Goal: Information Seeking & Learning: Check status

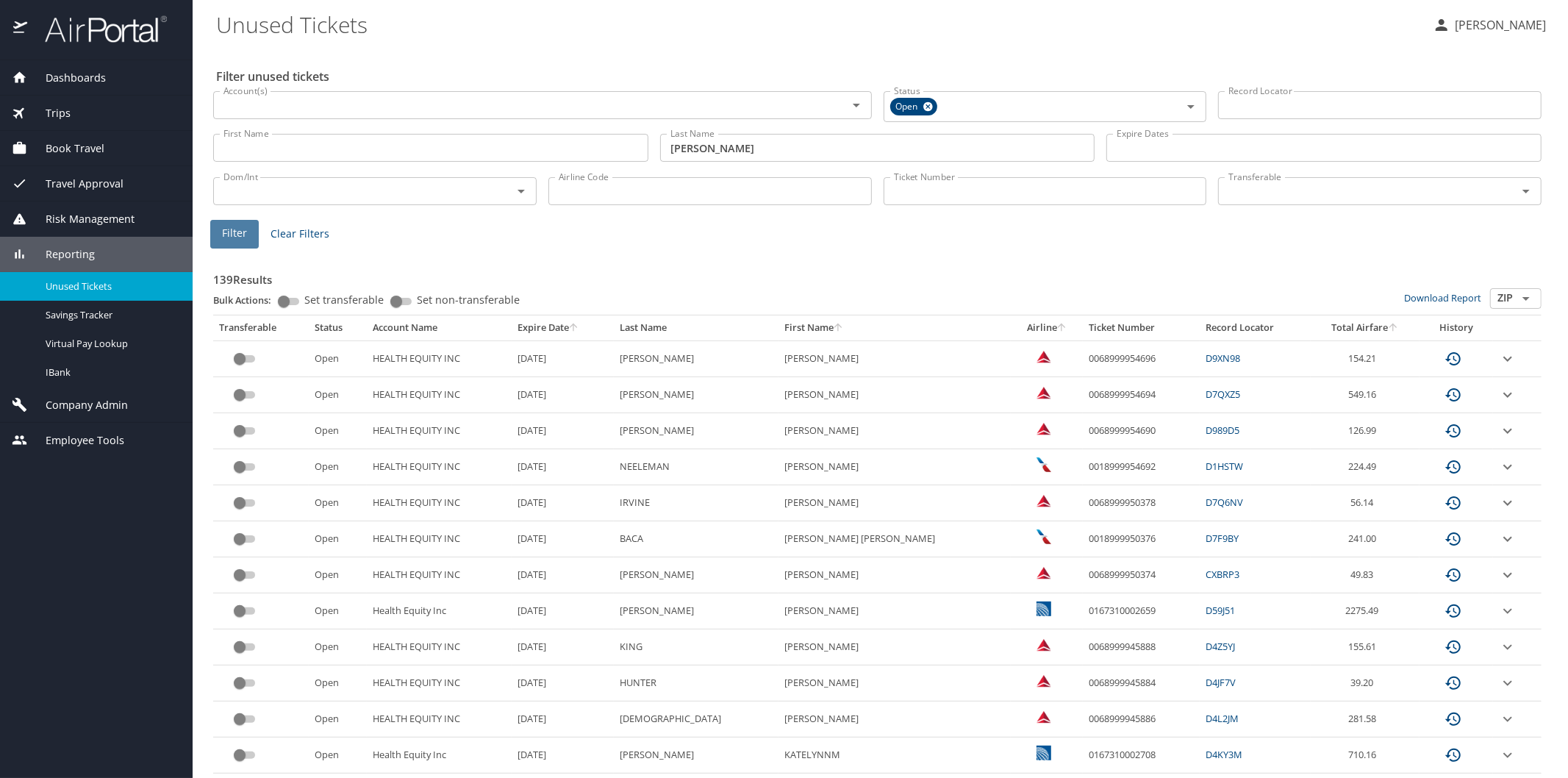
click at [245, 222] on button "Filter" at bounding box center [235, 235] width 48 height 29
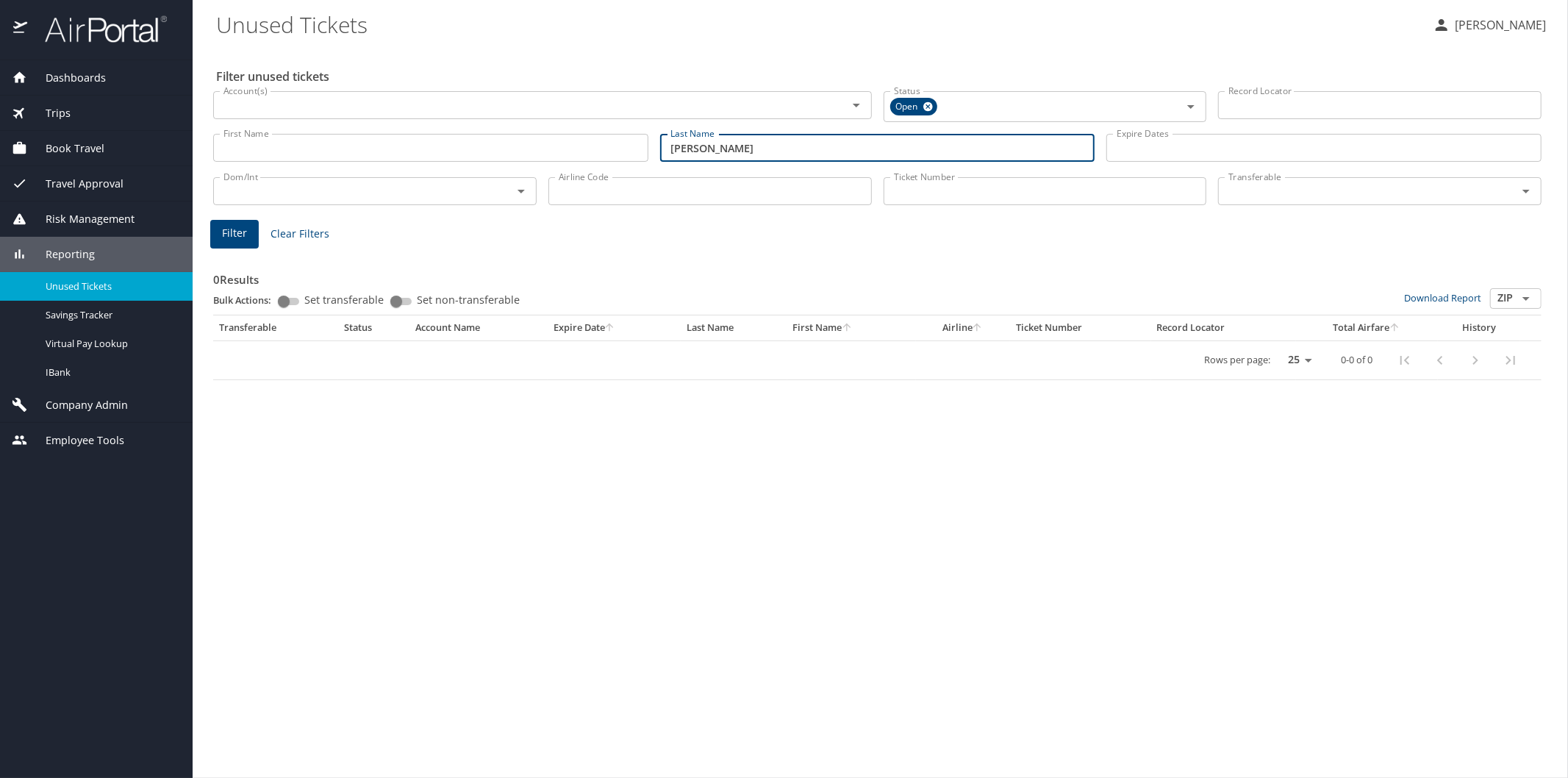
drag, startPoint x: 722, startPoint y: 147, endPoint x: 647, endPoint y: 161, distance: 76.3
click at [647, 161] on div "First Name First Name Last Name [PERSON_NAME] Last Name Expire Dates Expire Dat…" at bounding box center [877, 148] width 1340 height 52
type input "[PERSON_NAME]"
click at [244, 232] on span "Filter" at bounding box center [235, 233] width 25 height 18
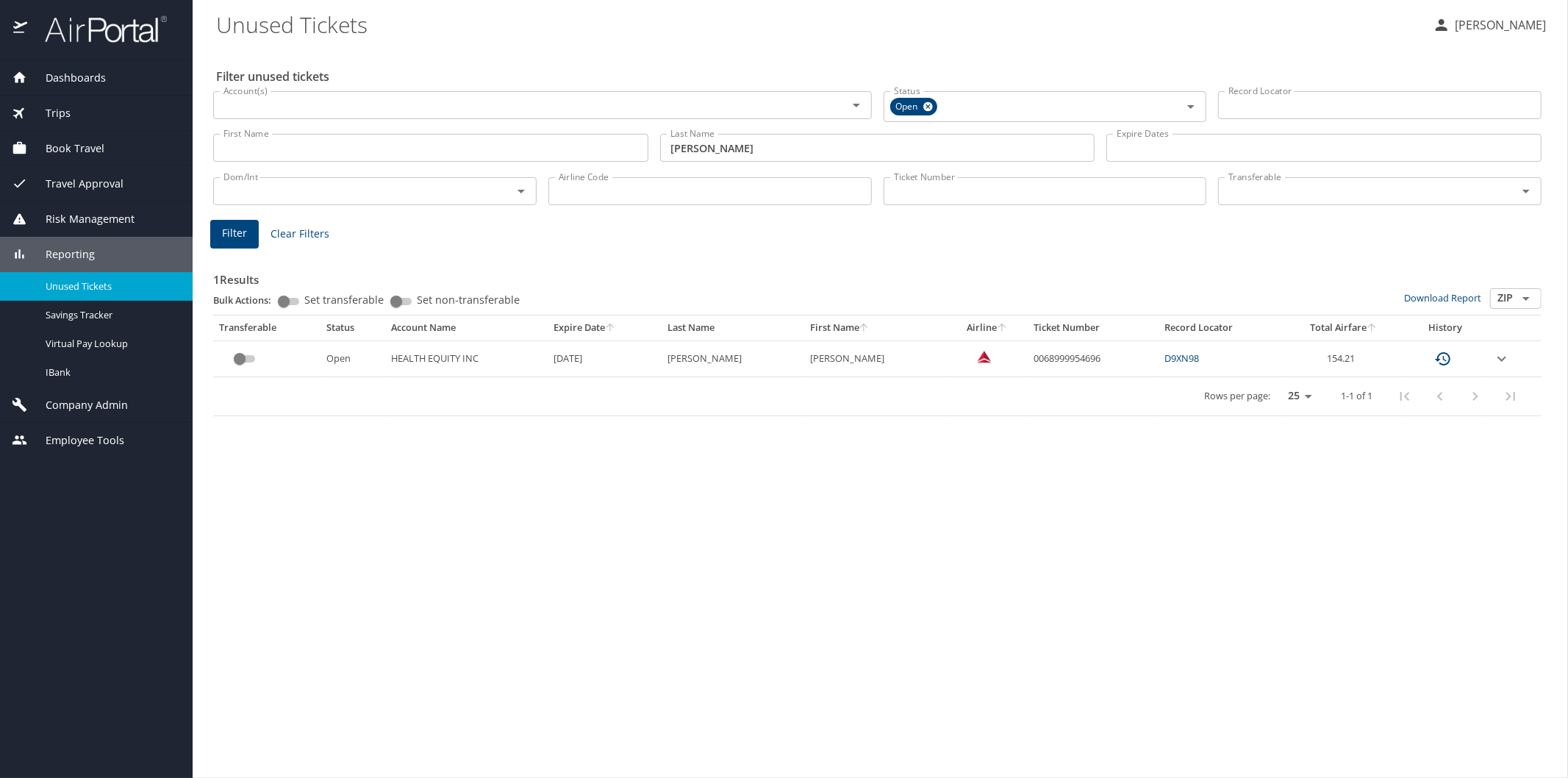
click at [1497, 357] on icon "expand row" at bounding box center [1501, 358] width 9 height 5
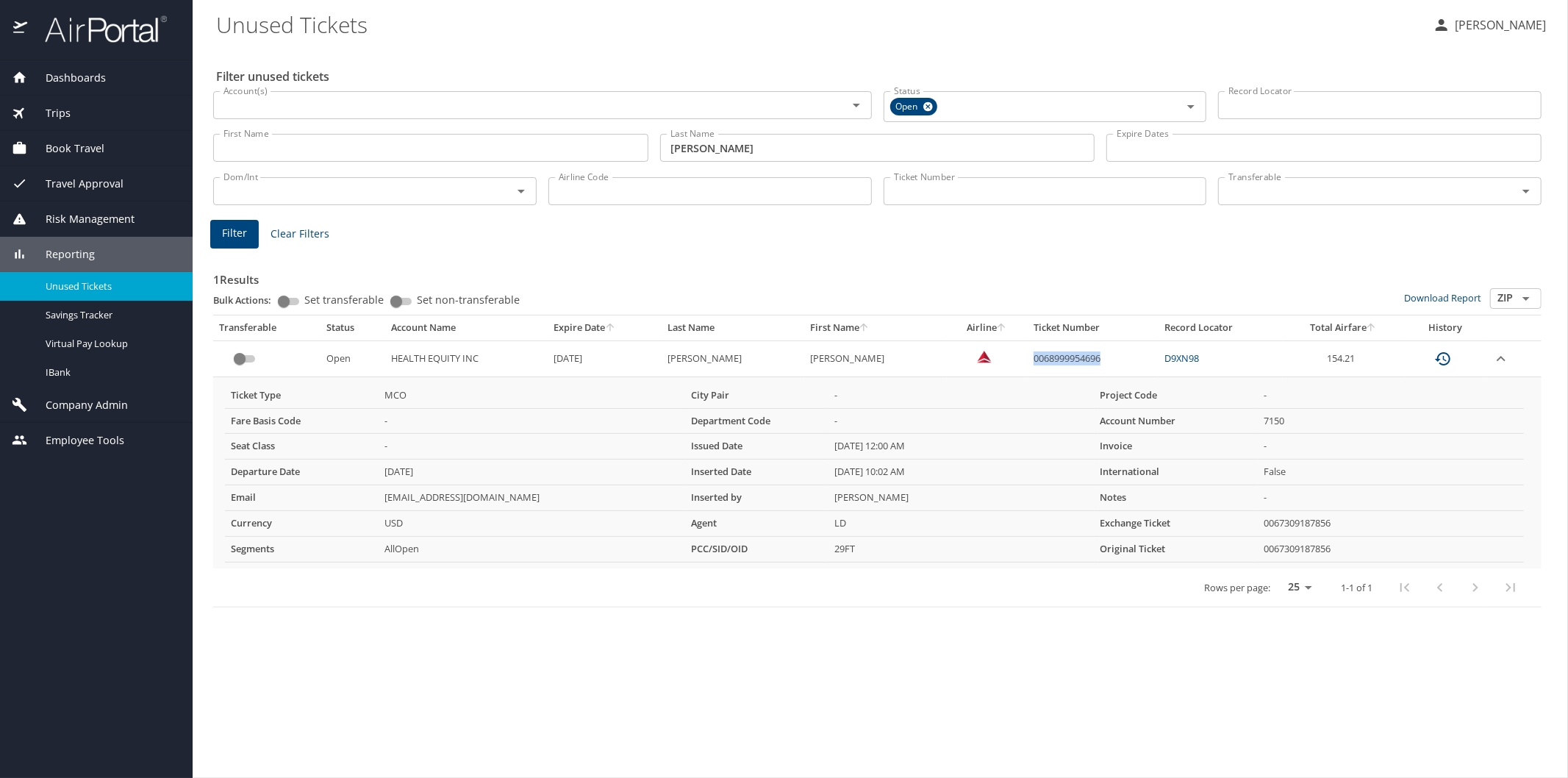
drag, startPoint x: 1011, startPoint y: 356, endPoint x: 1082, endPoint y: 349, distance: 71.3
click at [1082, 349] on td "0068999954696" at bounding box center [1093, 358] width 130 height 36
copy td "0068999954696"
drag, startPoint x: 752, startPoint y: 158, endPoint x: 656, endPoint y: 162, distance: 96.1
click at [656, 162] on div "Last Name [PERSON_NAME] Last Name" at bounding box center [877, 148] width 447 height 52
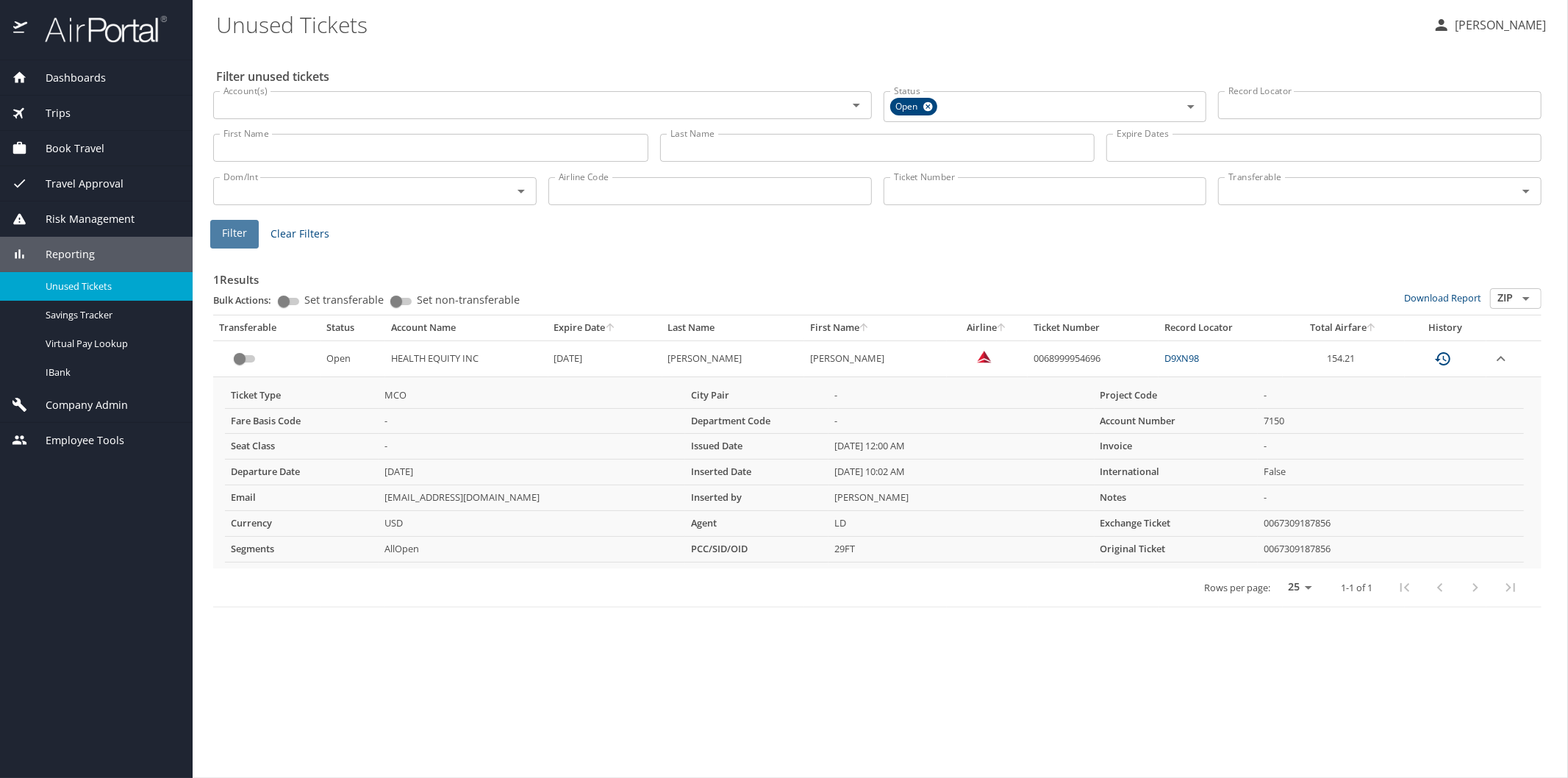
click at [229, 233] on span "Filter" at bounding box center [235, 233] width 25 height 18
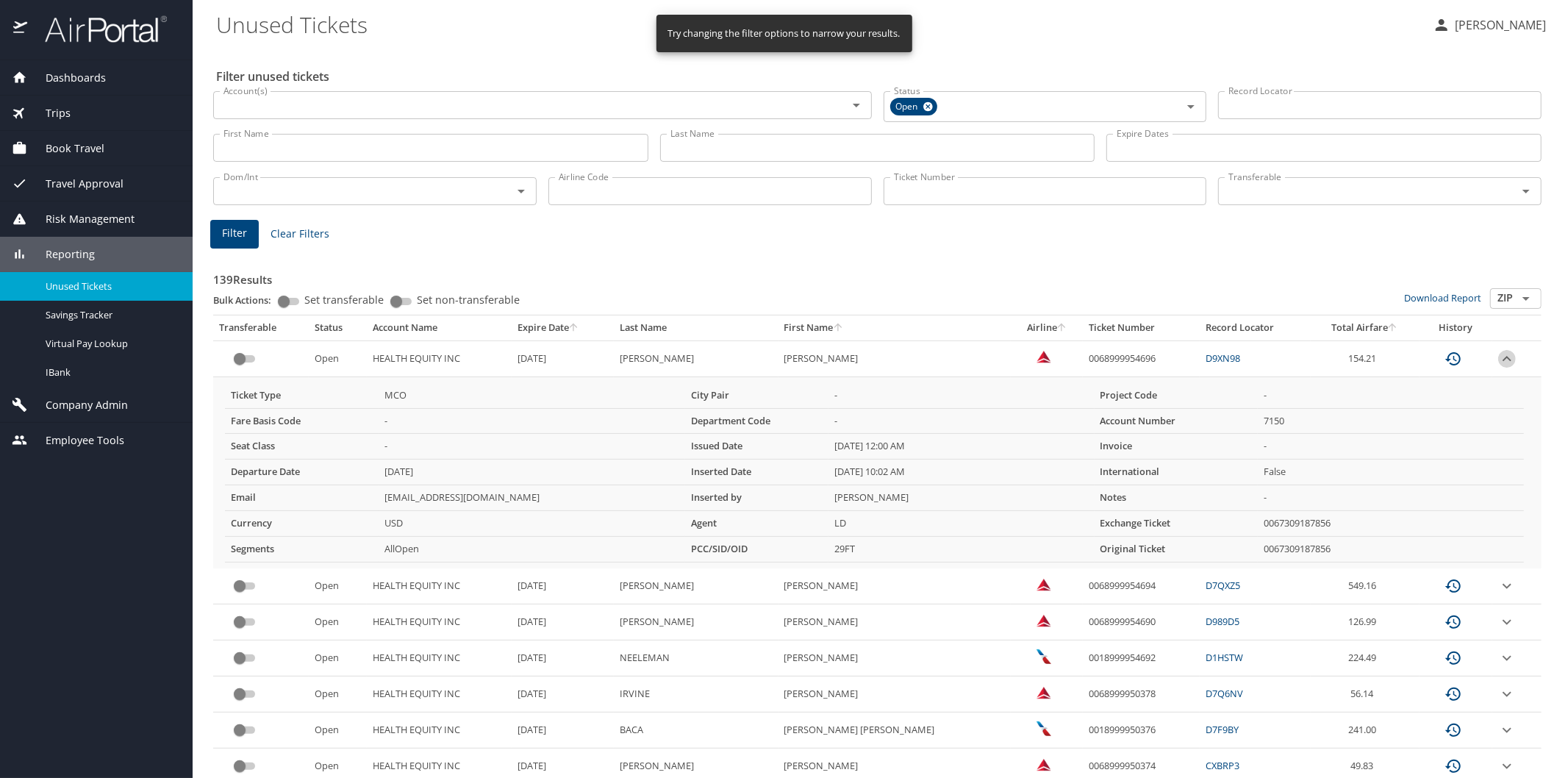
click at [1498, 359] on icon "expand row" at bounding box center [1507, 359] width 17 height 17
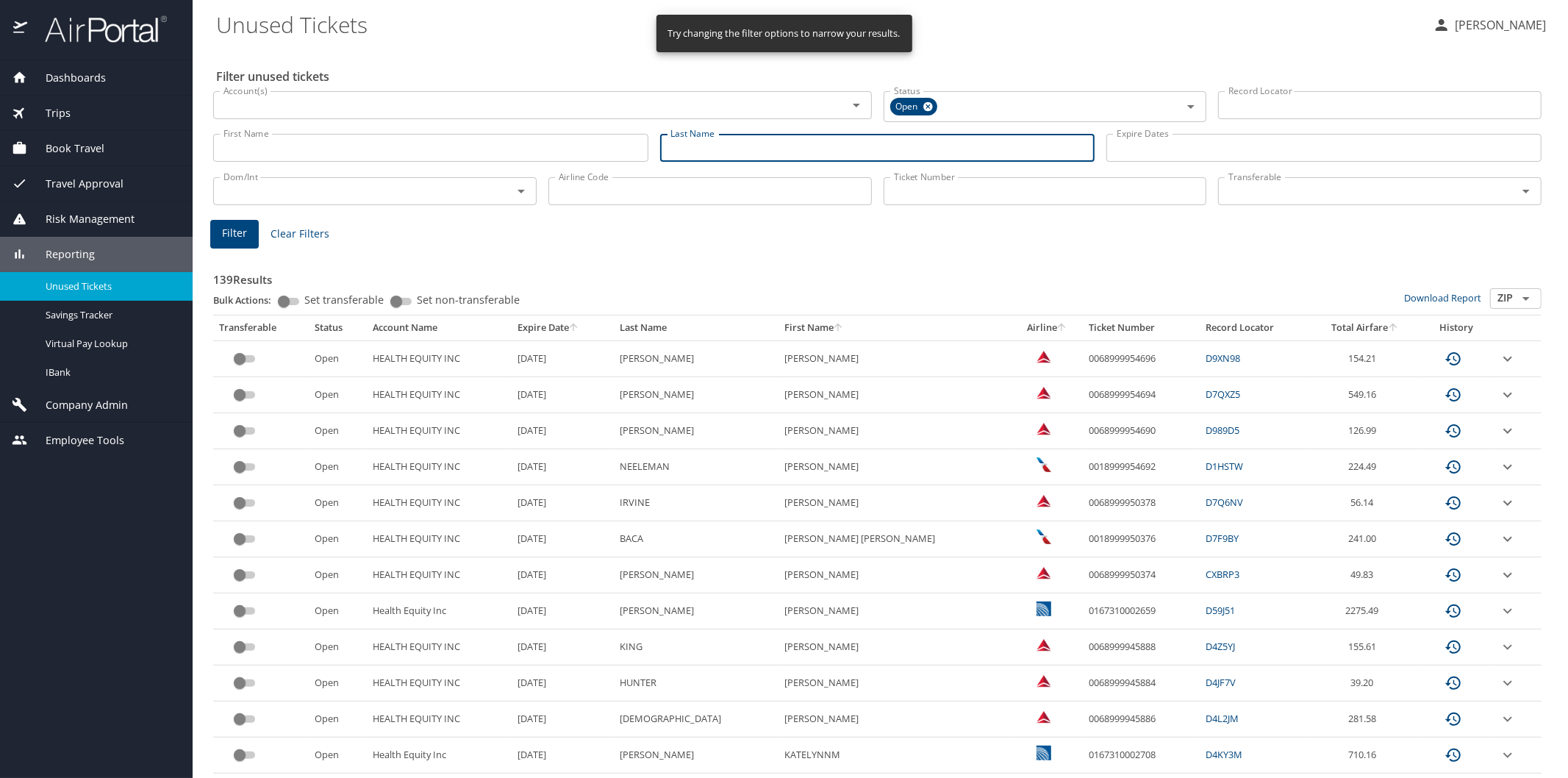
click at [699, 153] on input "Last Name" at bounding box center [877, 147] width 435 height 28
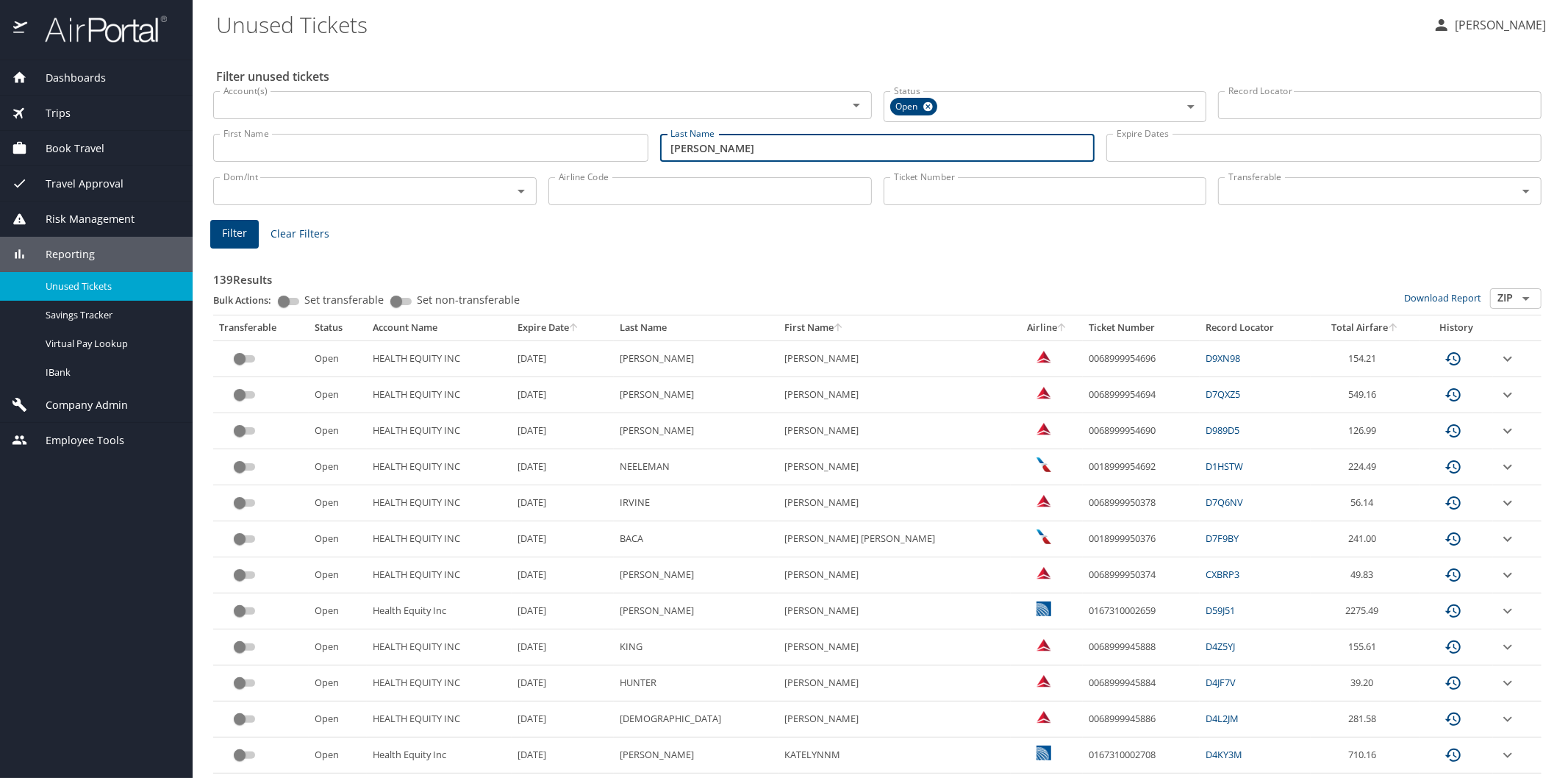
type input "[PERSON_NAME]"
click at [241, 229] on span "Filter" at bounding box center [235, 233] width 25 height 18
